Goal: Obtain resource: Obtain resource

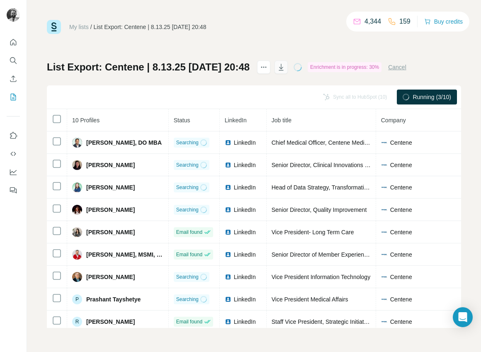
click at [285, 68] on icon "button" at bounding box center [281, 67] width 8 height 8
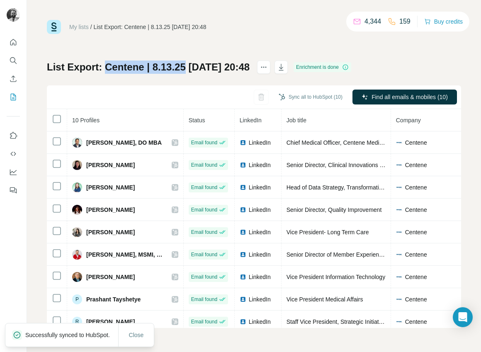
drag, startPoint x: 108, startPoint y: 67, endPoint x: 184, endPoint y: 72, distance: 76.4
click at [184, 72] on h1 "List Export: Centene | 8.13.25 - 13/08/2025 20:48" at bounding box center [148, 66] width 203 height 13
copy h1 "Centene | 8.13.25"
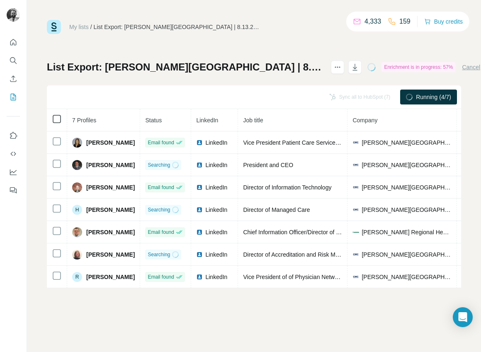
click at [52, 117] on icon at bounding box center [57, 119] width 10 height 10
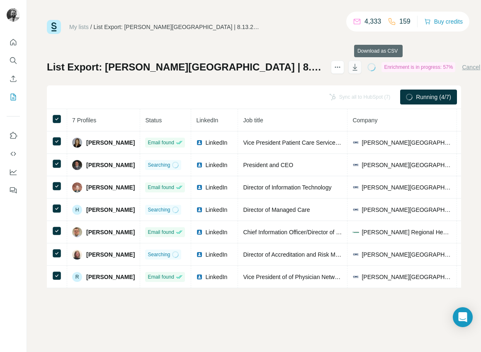
click at [359, 68] on icon "button" at bounding box center [354, 67] width 8 height 8
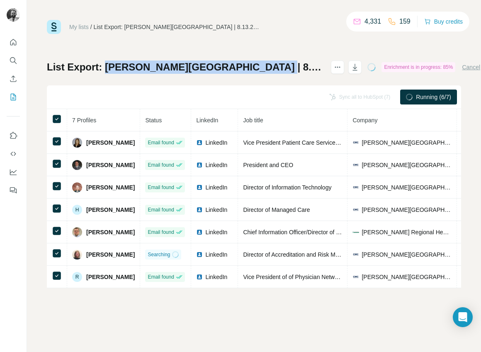
drag, startPoint x: 107, startPoint y: 66, endPoint x: 255, endPoint y: 65, distance: 147.9
click at [255, 65] on h1 "List Export: [PERSON_NAME][GEOGRAPHIC_DATA] | 8.13.25 [DATE] 20:51" at bounding box center [185, 66] width 276 height 13
copy h1 "[PERSON_NAME][GEOGRAPHIC_DATA] | [DATE]"
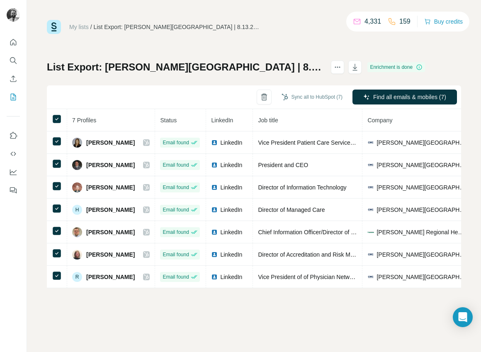
click at [277, 40] on div "My lists / List Export: [PERSON_NAME][GEOGRAPHIC_DATA] | 8.13.25 [DATE] 20:51 4…" at bounding box center [254, 154] width 414 height 268
